Goal: Check status: Check status

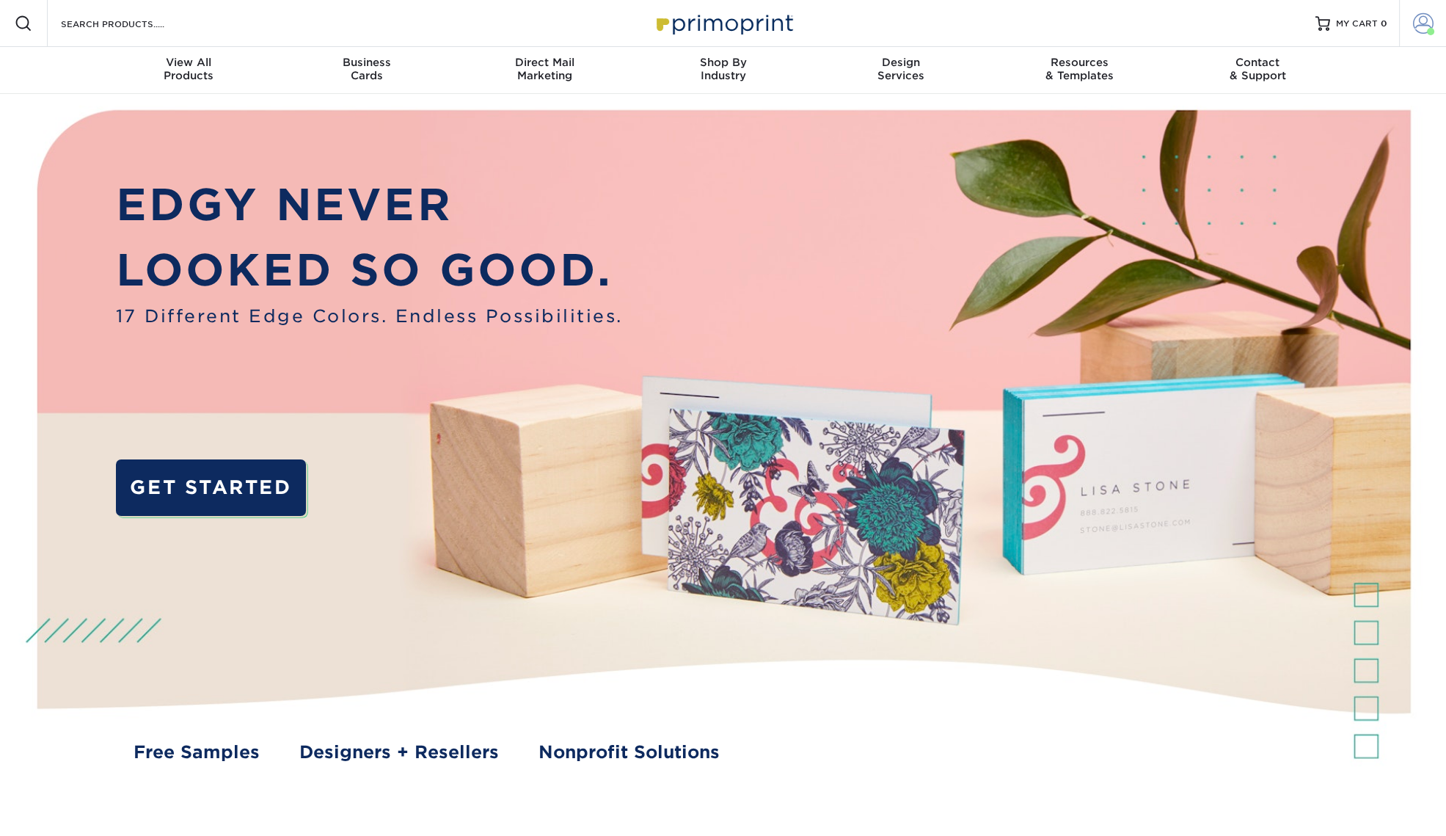
click at [1413, 24] on span at bounding box center [1423, 23] width 21 height 21
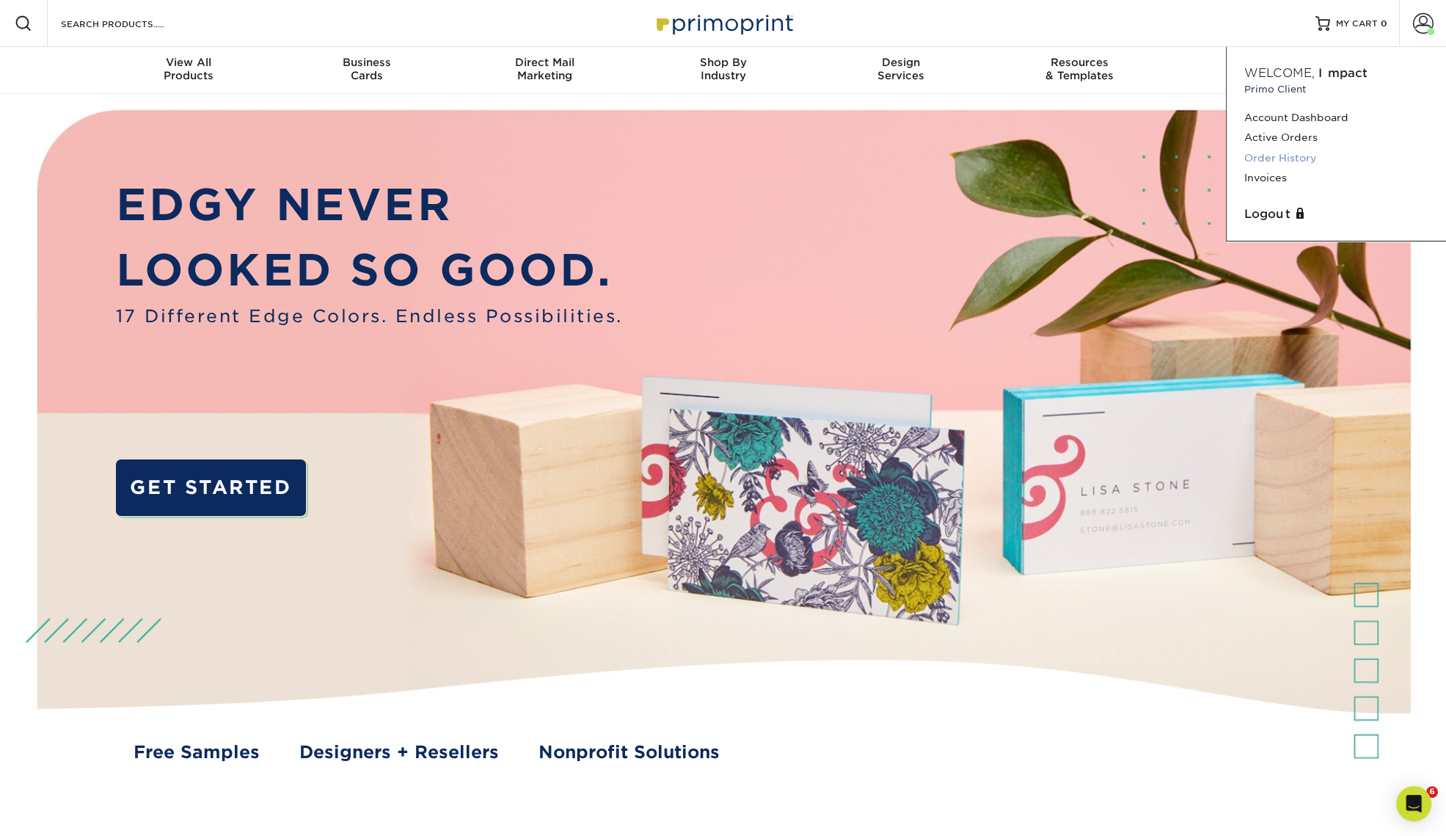
click at [1290, 158] on link "Order History" at bounding box center [1336, 158] width 184 height 20
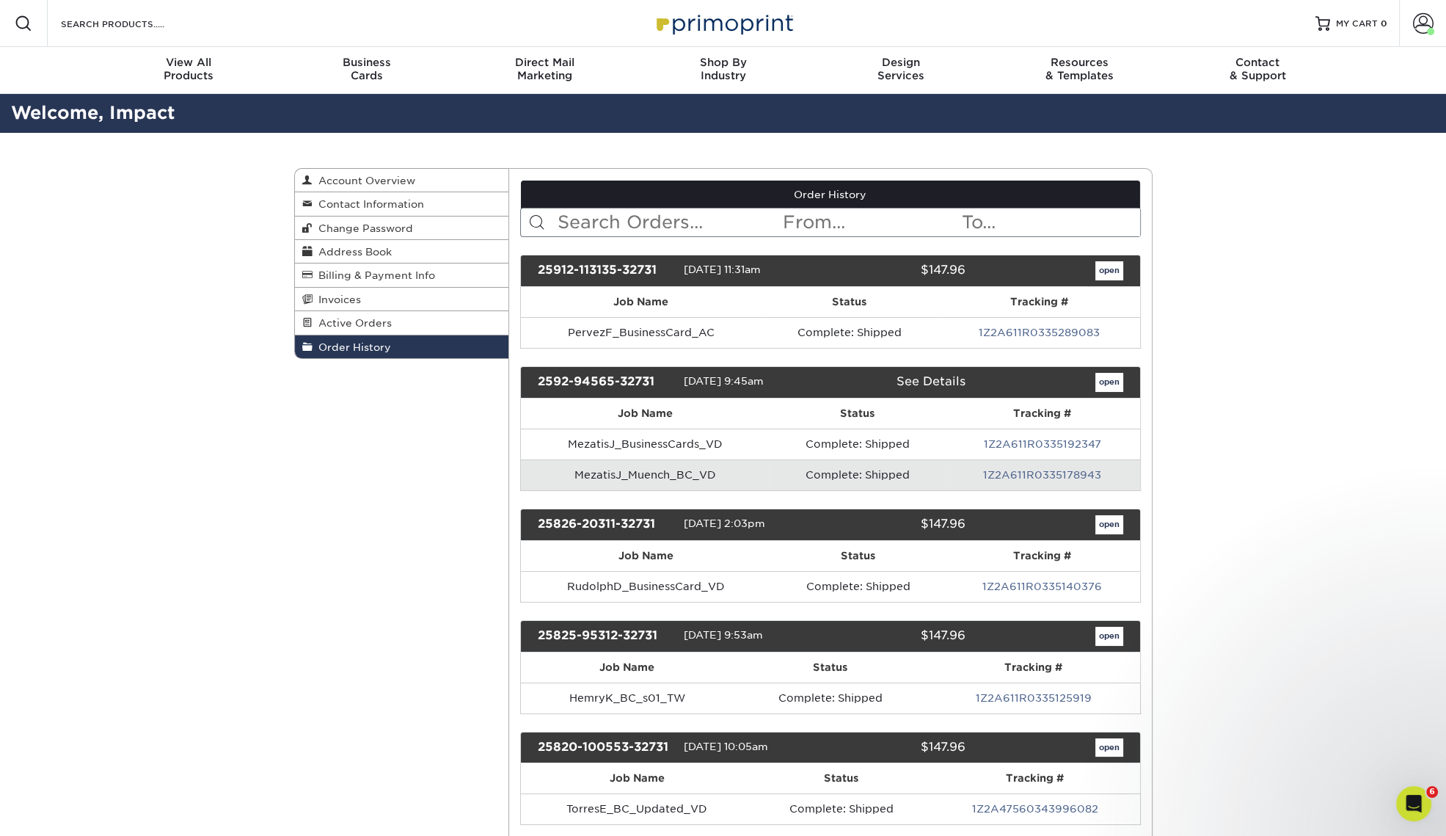
click at [646, 219] on input "text" at bounding box center [668, 222] width 225 height 28
type input "cohen"
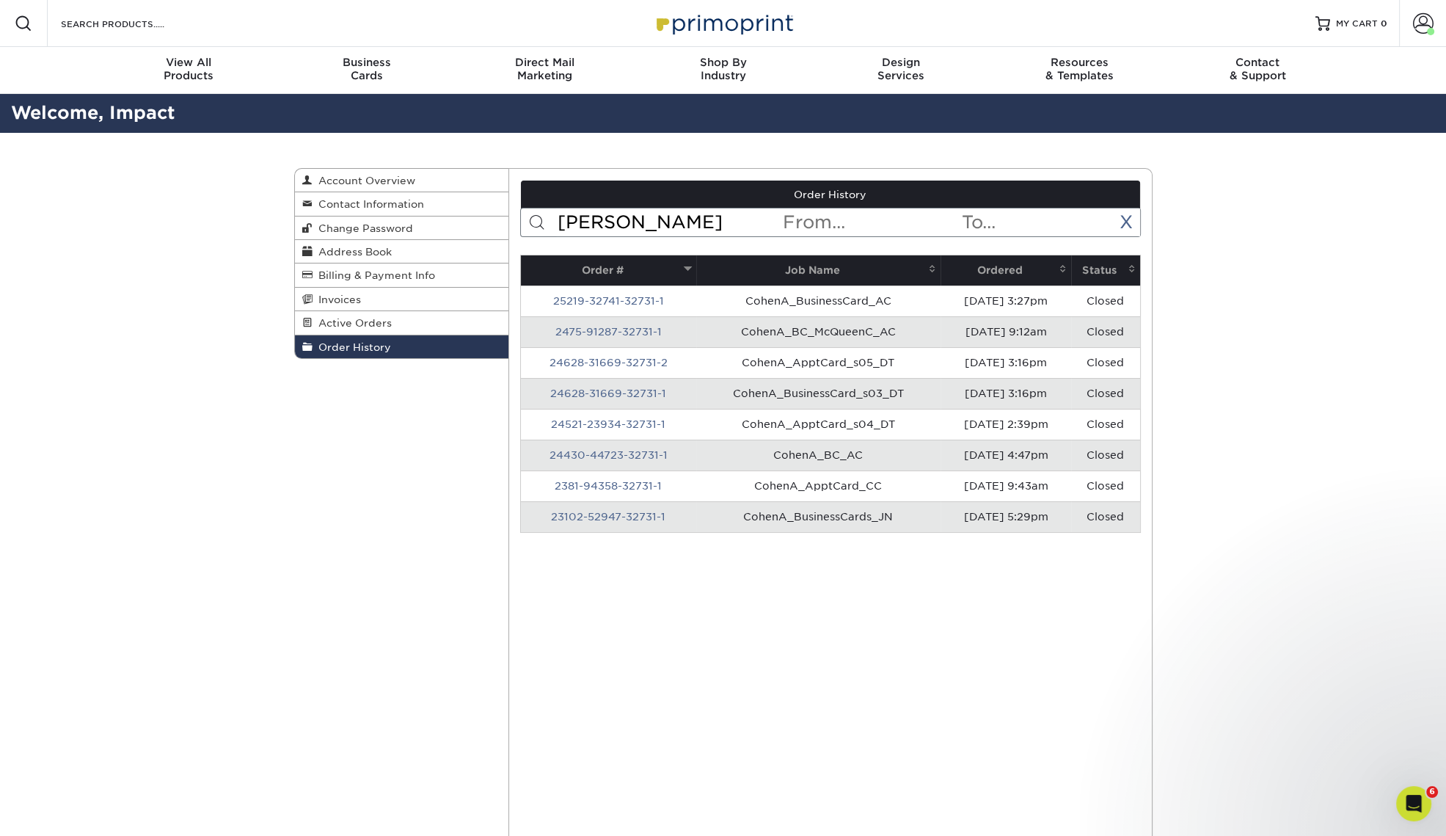
click at [1000, 271] on th "Ordered" at bounding box center [1006, 270] width 131 height 30
click at [1005, 269] on th "Ordered" at bounding box center [1006, 270] width 131 height 30
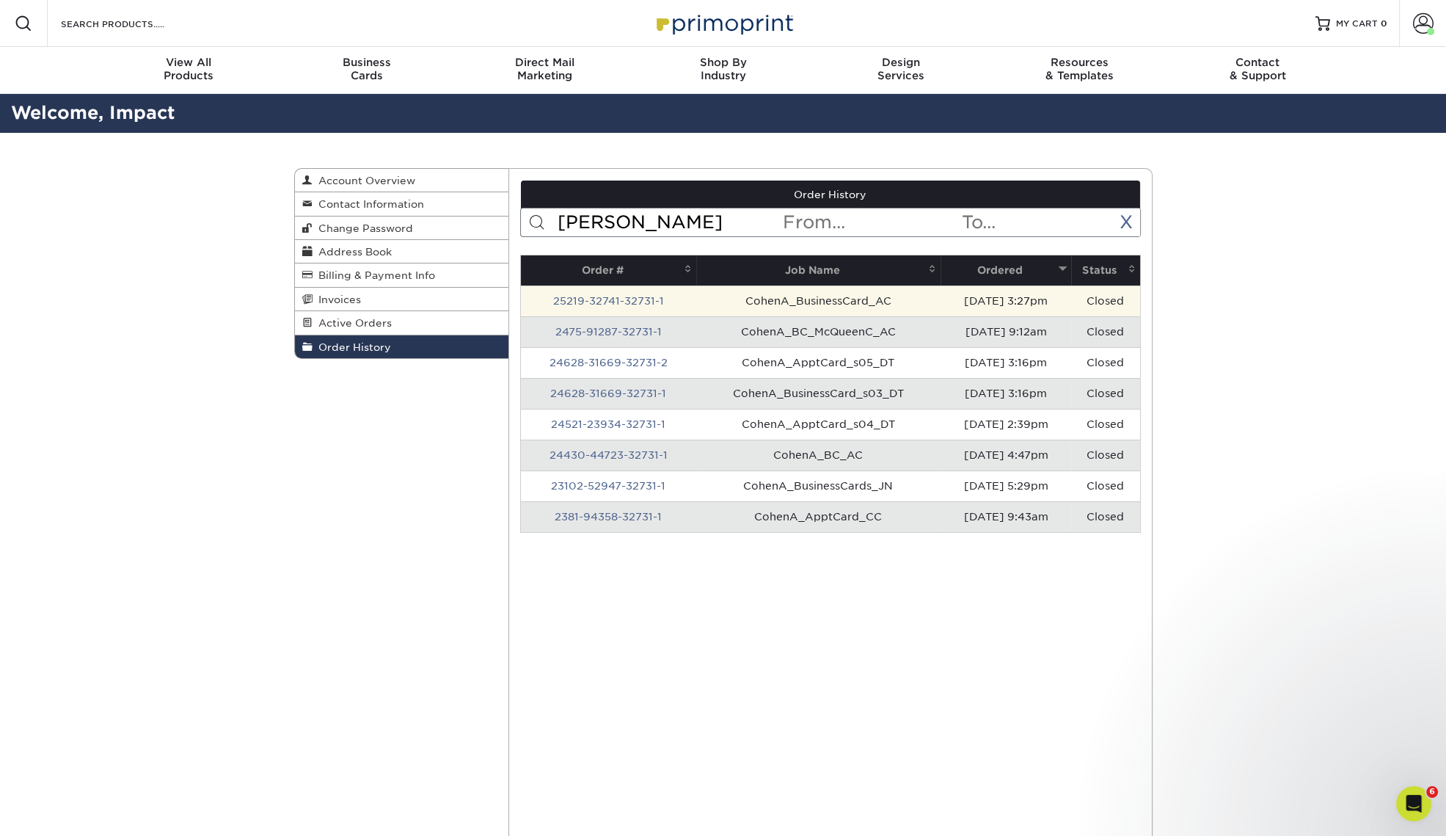
click at [771, 300] on td "CohenA_BusinessCard_AC" at bounding box center [818, 300] width 244 height 31
click at [654, 301] on link "25219-32741-32731-1" at bounding box center [608, 301] width 111 height 12
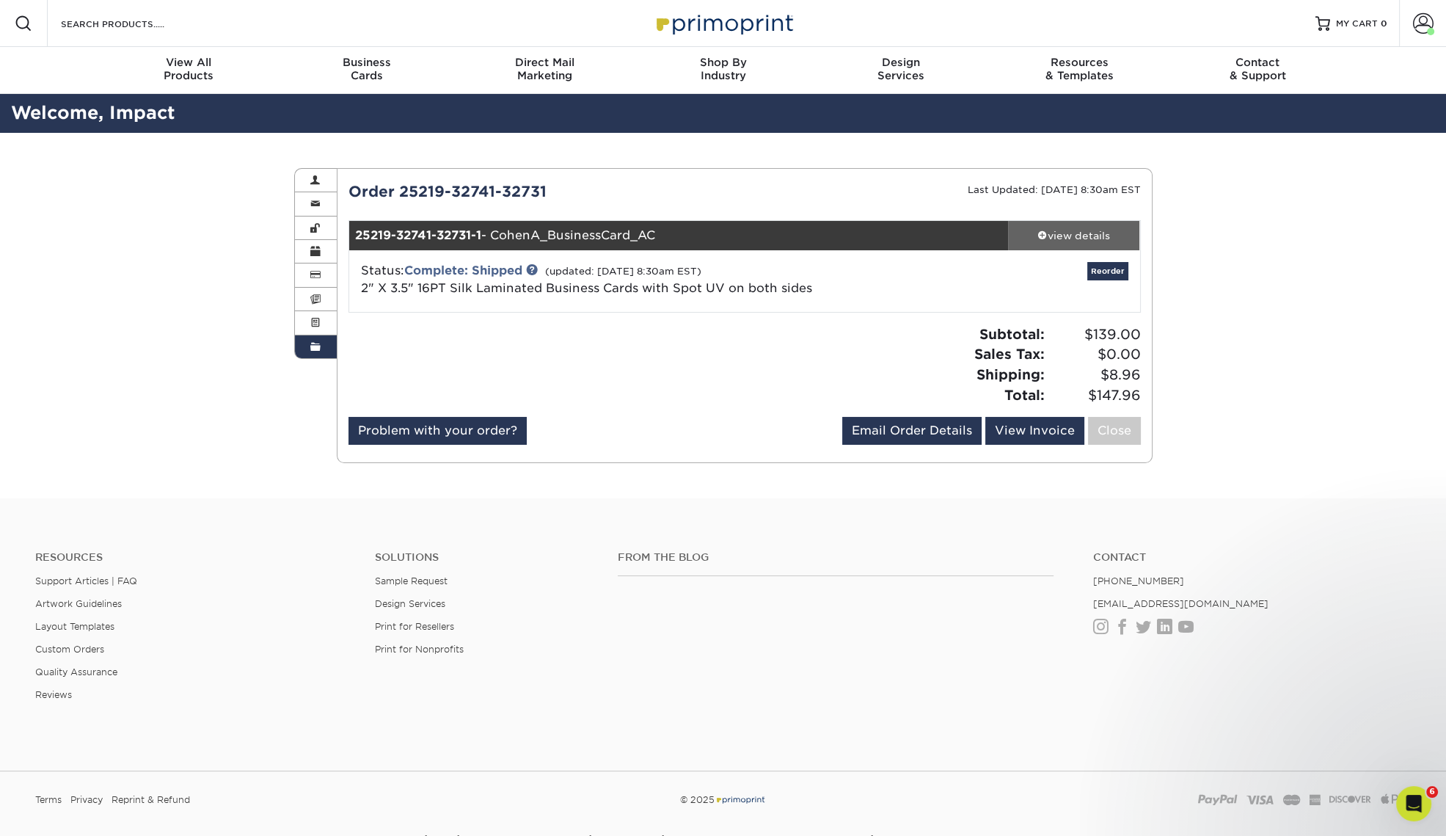
click at [1084, 236] on div "view details" at bounding box center [1074, 235] width 132 height 15
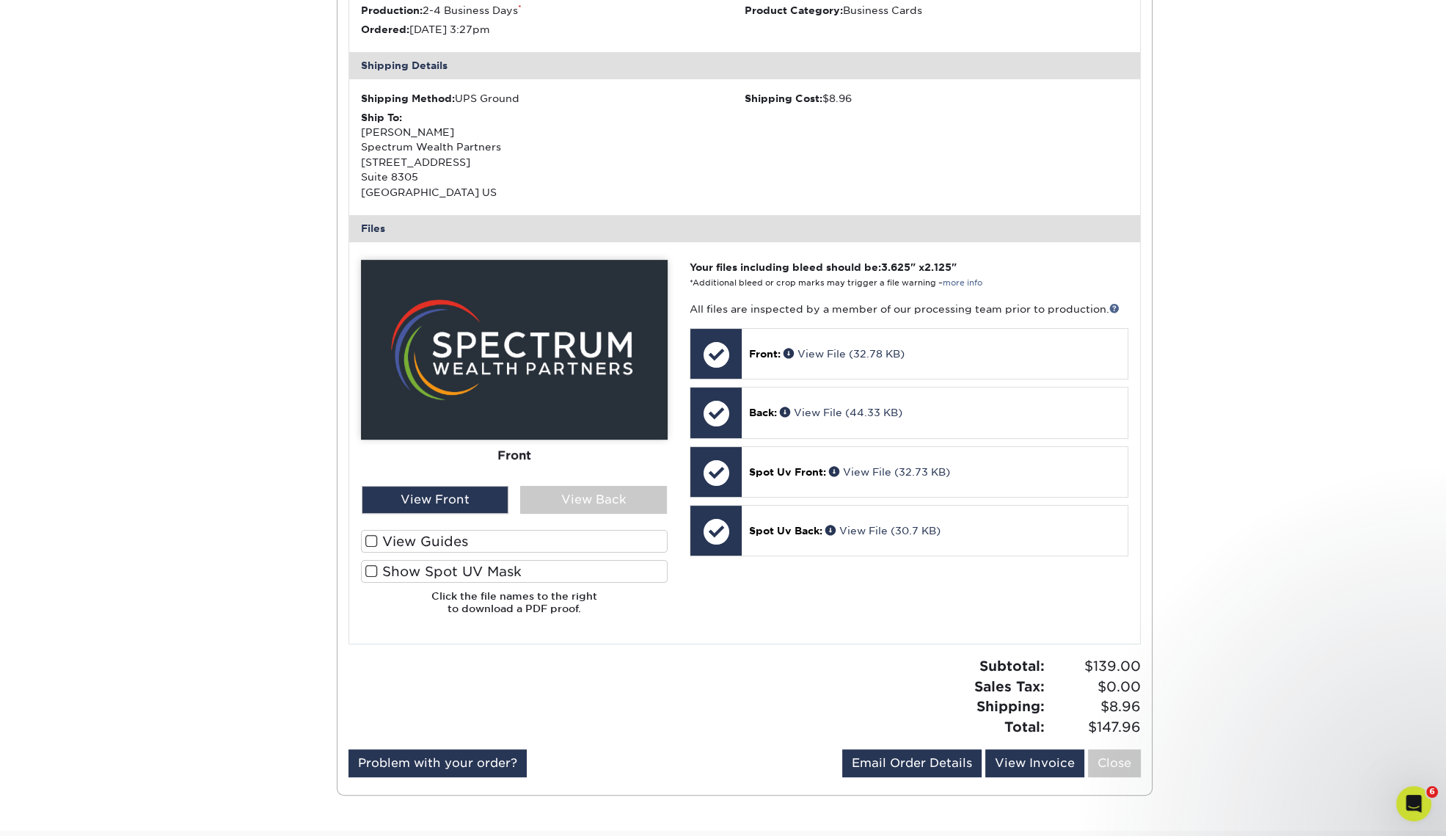
scroll to position [459, 0]
